Goal: Transaction & Acquisition: Purchase product/service

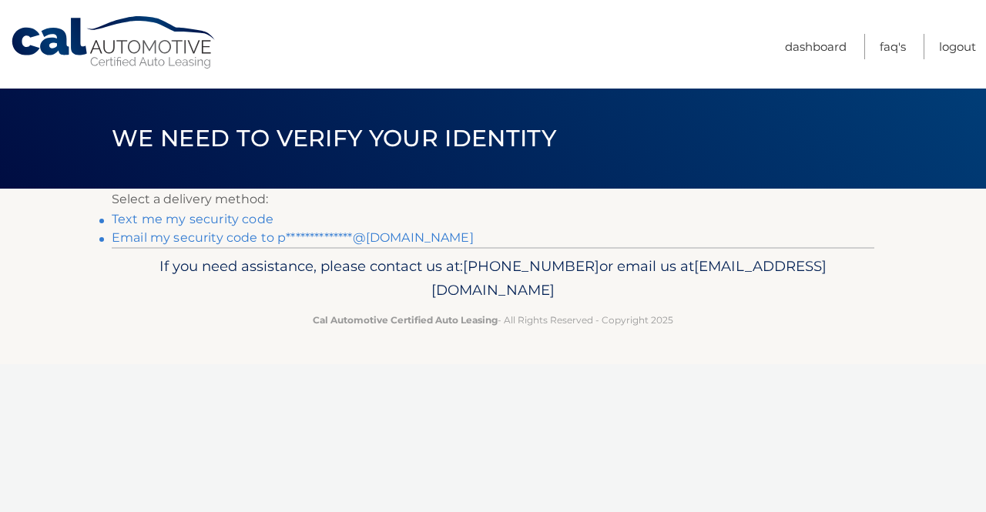
click at [254, 238] on link "**********" at bounding box center [293, 237] width 362 height 15
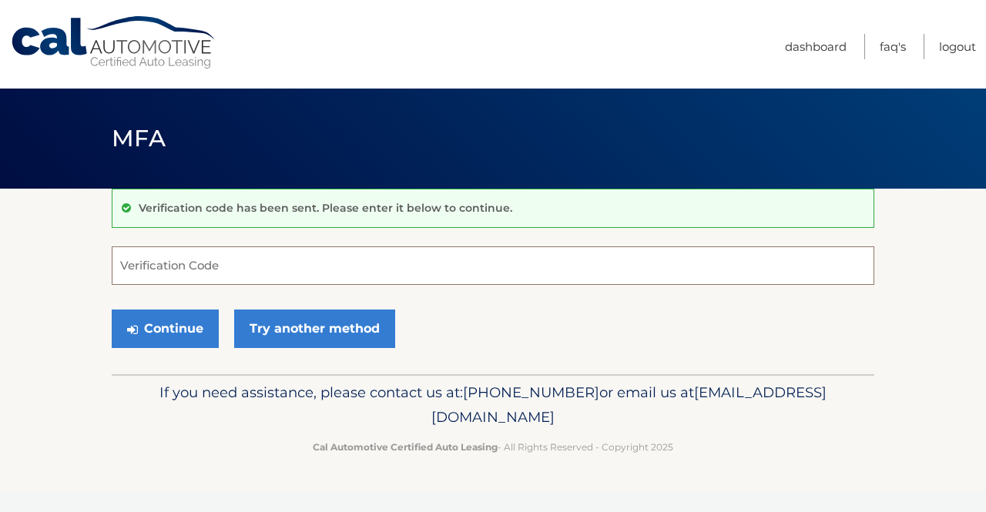
click at [234, 261] on input "Verification Code" at bounding box center [493, 266] width 763 height 39
click at [180, 256] on input "Verification Code" at bounding box center [493, 266] width 763 height 39
paste input "333660"
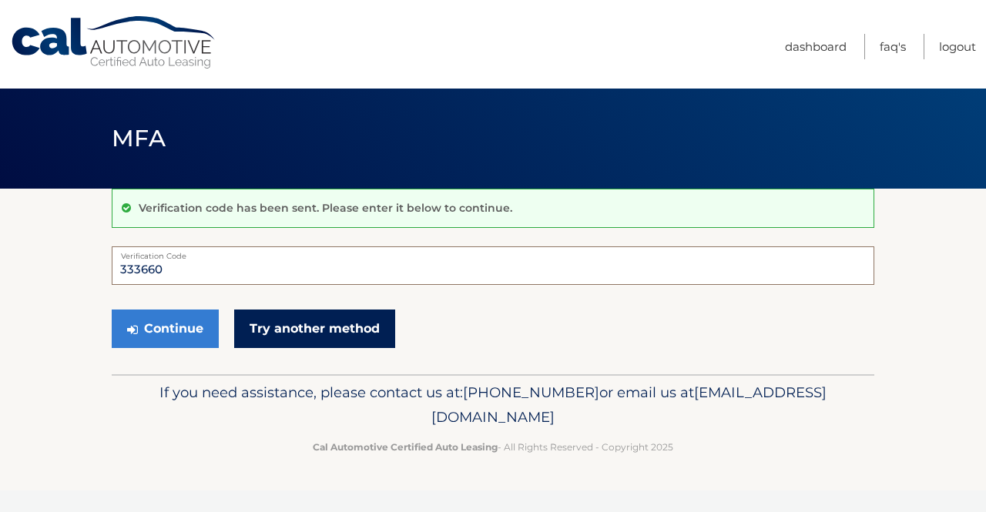
type input "333660"
click at [250, 331] on link "Try another method" at bounding box center [314, 329] width 161 height 39
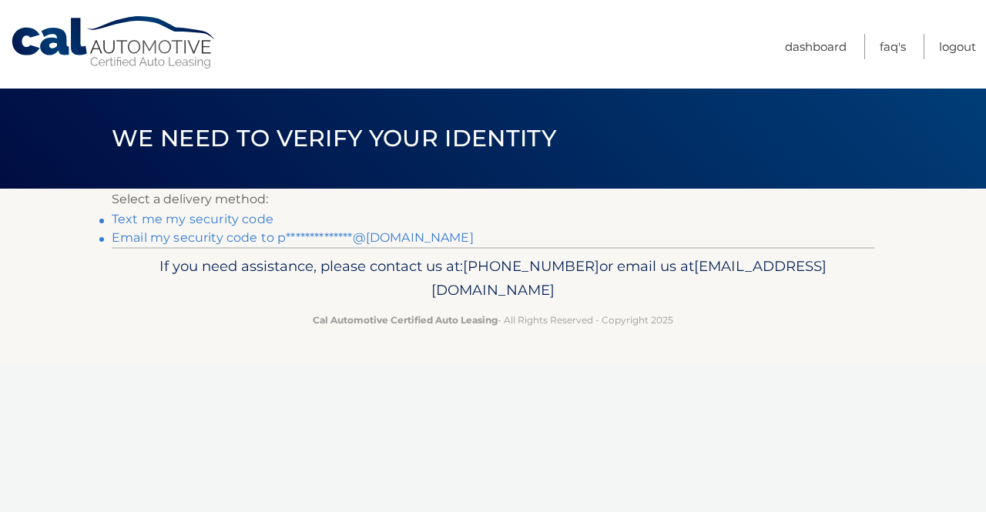
click at [287, 237] on link "**********" at bounding box center [293, 237] width 362 height 15
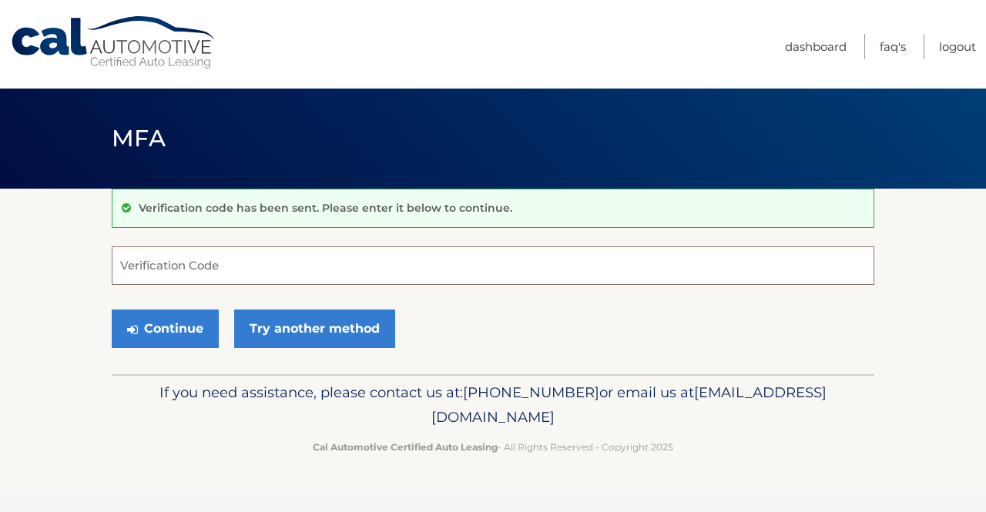
click at [200, 259] on input "Verification Code" at bounding box center [493, 266] width 763 height 39
paste input "404334"
click at [144, 314] on button "Continue" at bounding box center [165, 329] width 107 height 39
click at [186, 267] on input "404334" at bounding box center [493, 266] width 763 height 39
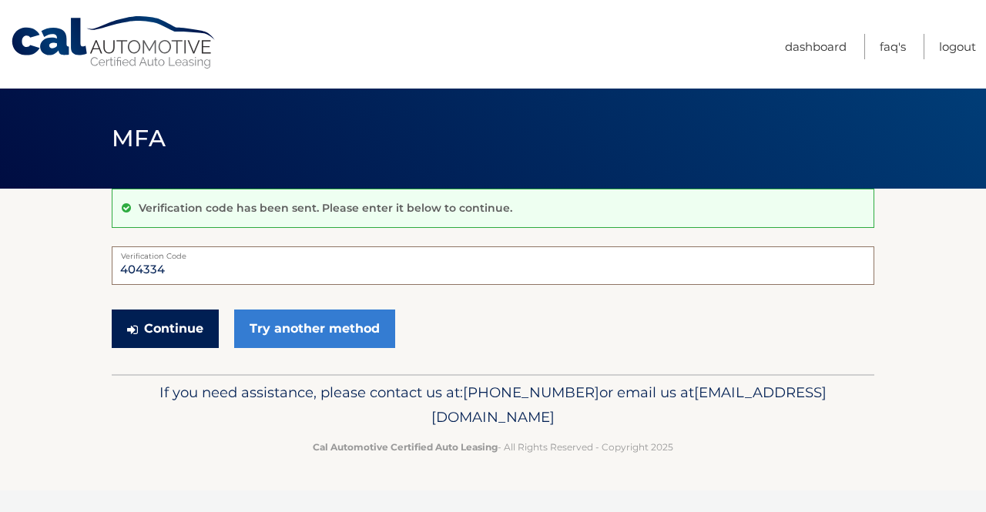
type input "404334"
click at [145, 323] on button "Continue" at bounding box center [165, 329] width 107 height 39
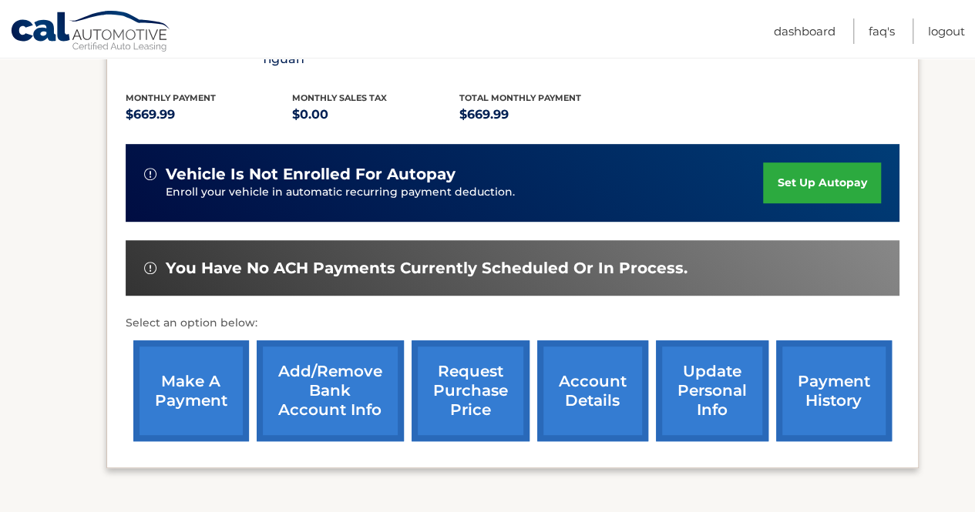
scroll to position [385, 0]
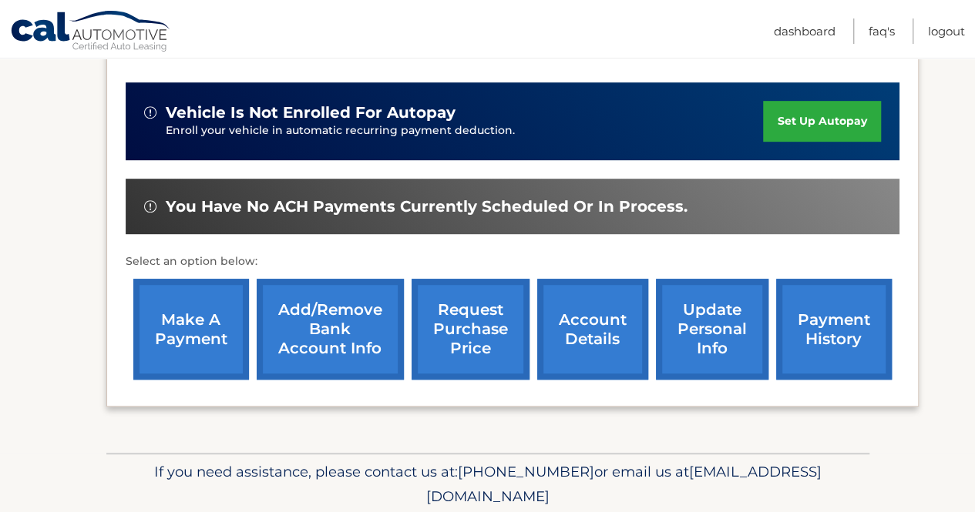
click at [202, 320] on link "make a payment" at bounding box center [191, 329] width 116 height 101
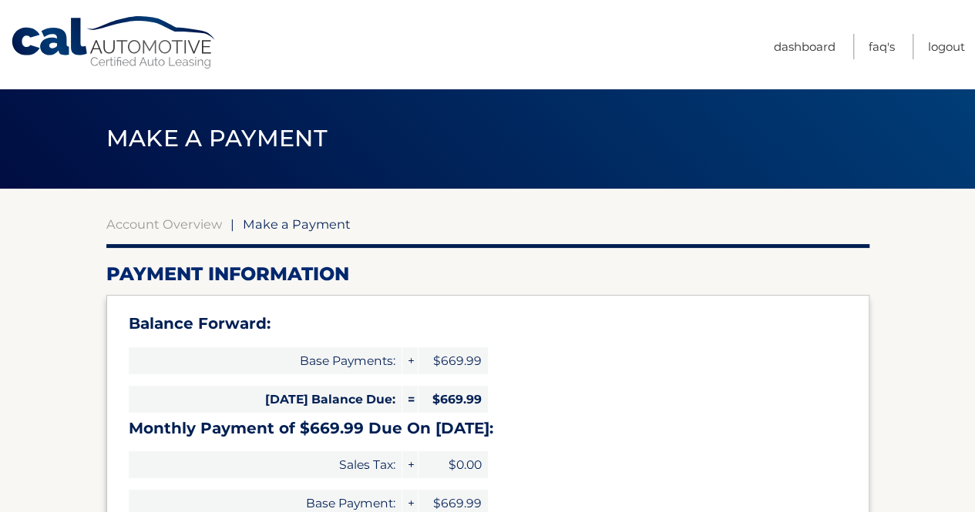
select select "ZmRmZmM0MzYtNGI4ZC00ZDNjLThjMTQtYjdhYTVkYWNhYzNl"
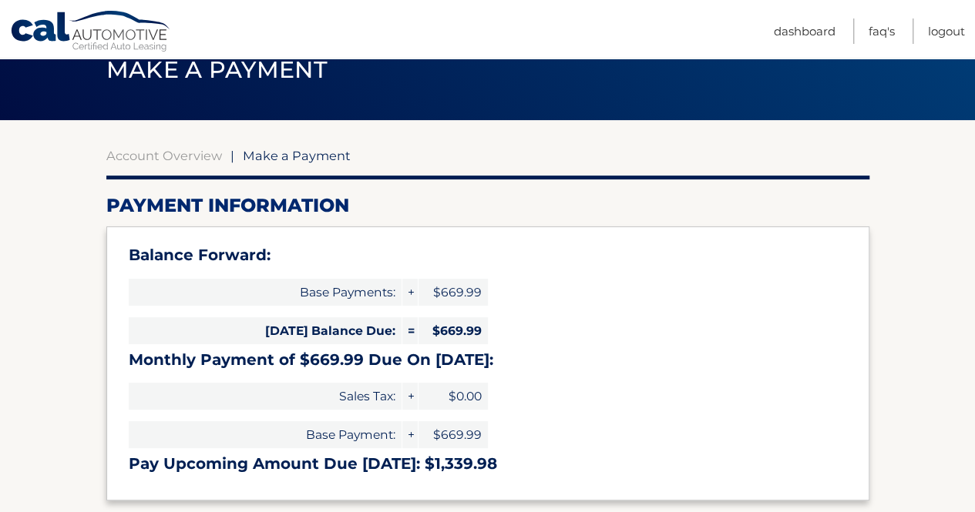
scroll to position [231, 0]
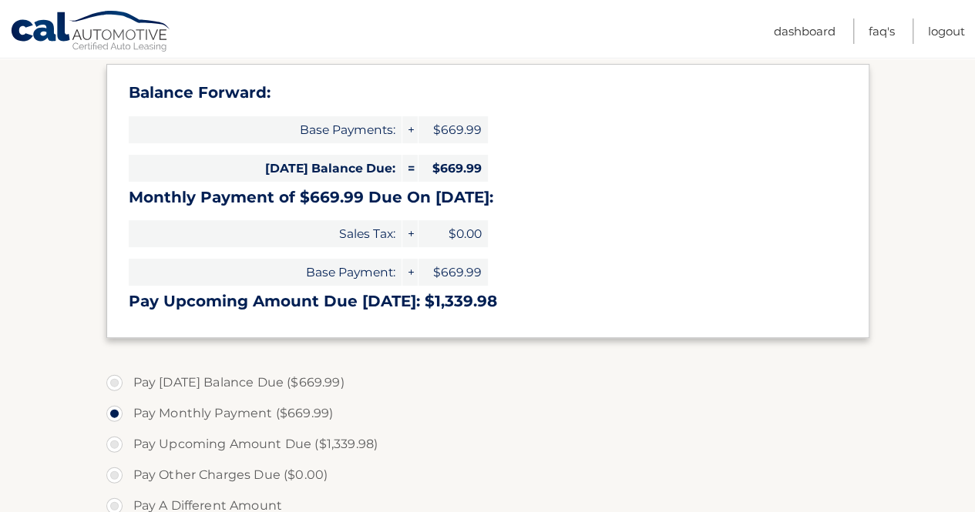
click at [240, 384] on label "Pay [DATE] Balance Due ($669.99)" at bounding box center [487, 383] width 763 height 31
click at [128, 384] on input "Pay Today's Balance Due ($669.99)" at bounding box center [119, 380] width 15 height 25
radio input "true"
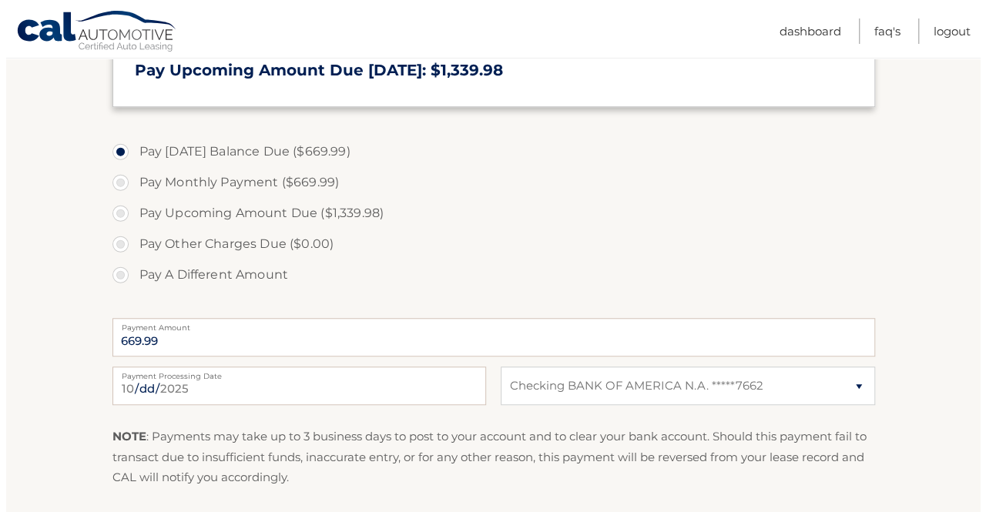
scroll to position [653, 0]
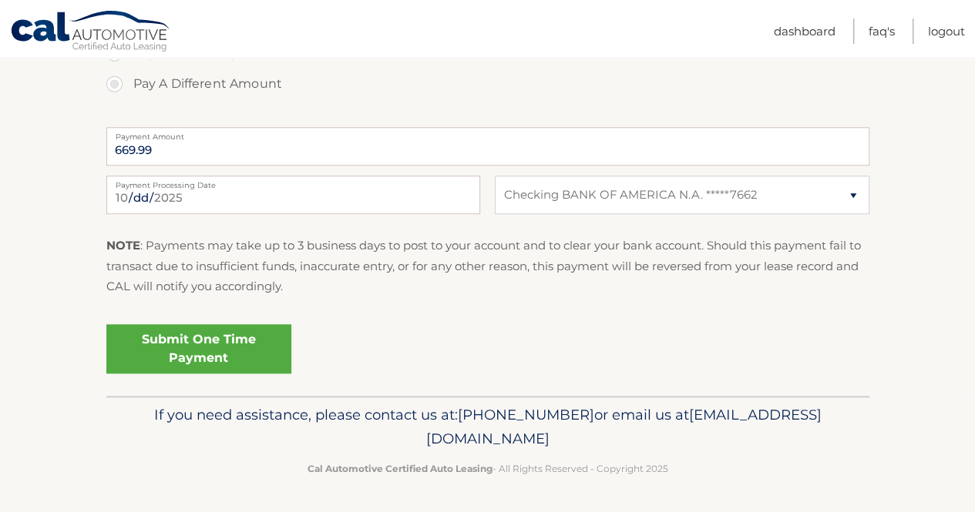
click at [248, 357] on link "Submit One Time Payment" at bounding box center [198, 348] width 185 height 49
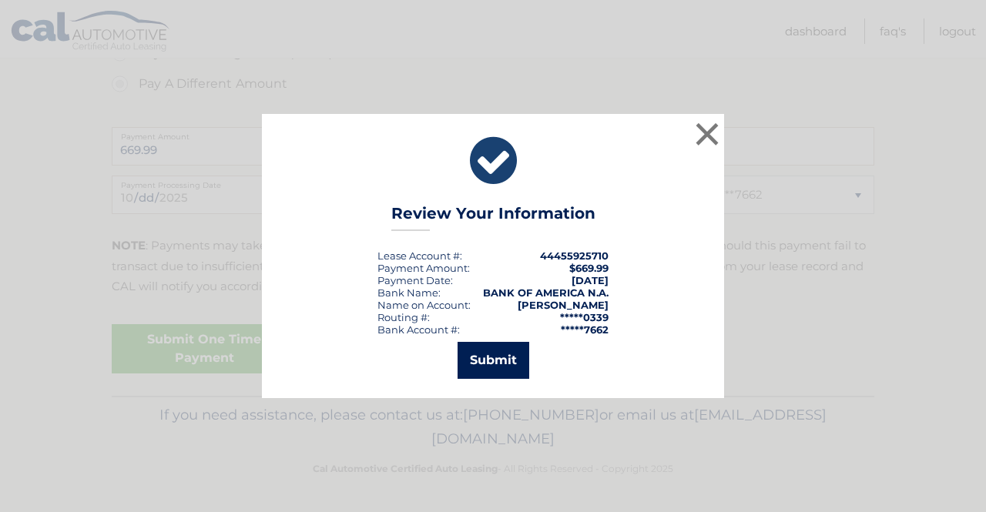
click at [498, 345] on button "Submit" at bounding box center [494, 360] width 72 height 37
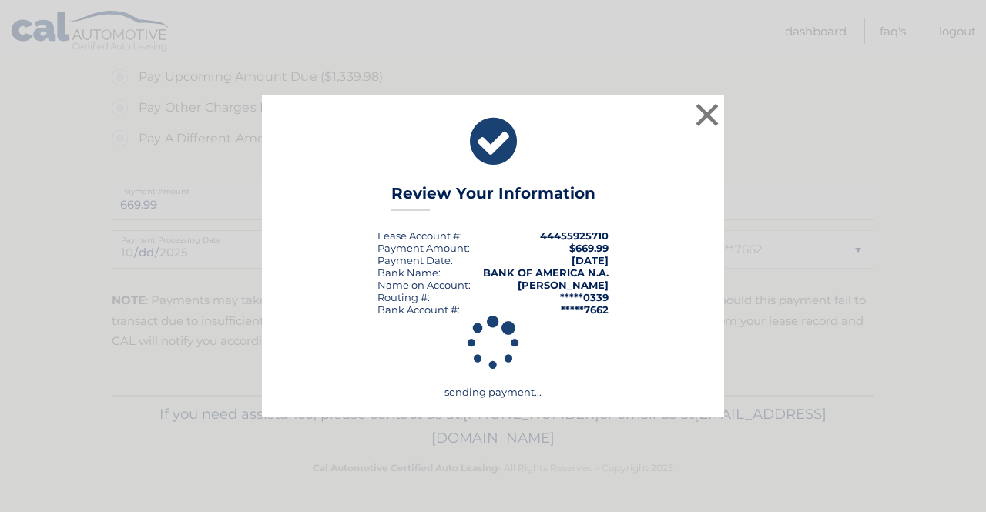
scroll to position [598, 0]
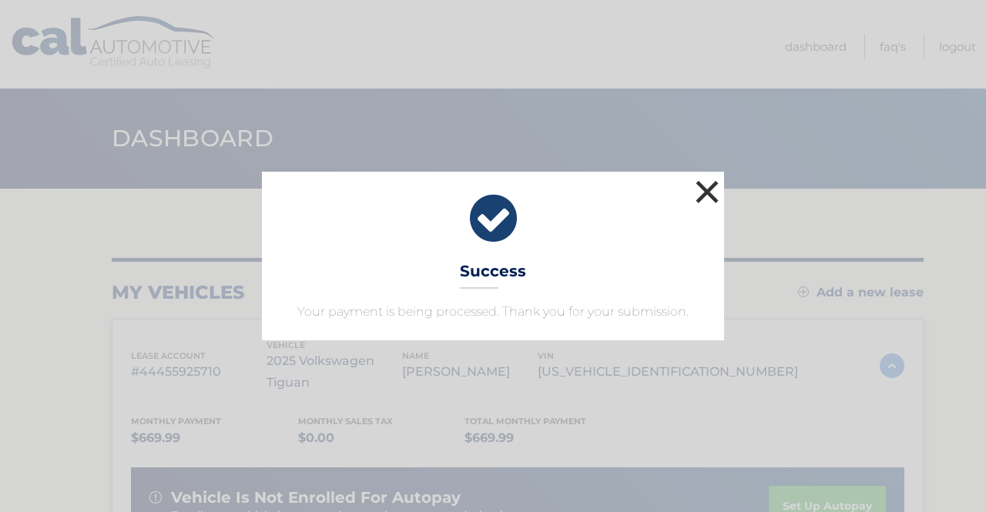
click at [706, 190] on button "×" at bounding box center [707, 191] width 31 height 31
